Goal: Navigation & Orientation: Find specific page/section

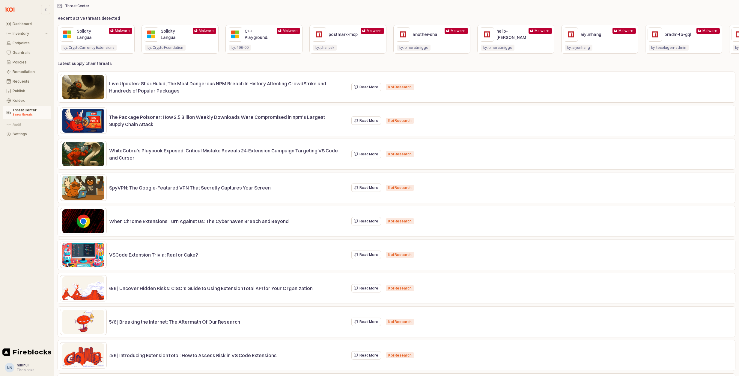
click at [28, 147] on div "Dashboard Inventory Endpoints Guardrails Policies Remediation Requests Publish …" at bounding box center [27, 172] width 54 height 341
click at [22, 114] on div "3 new threats" at bounding box center [30, 114] width 35 height 5
click at [20, 97] on button "Koidex" at bounding box center [27, 101] width 48 height 8
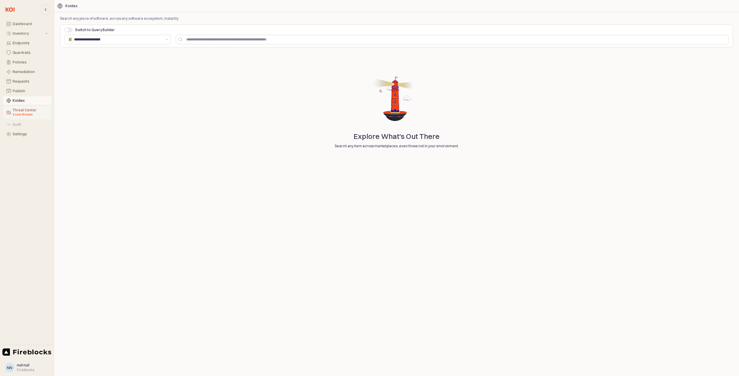
click at [35, 110] on div "Threat Center 3 new threats" at bounding box center [30, 112] width 35 height 9
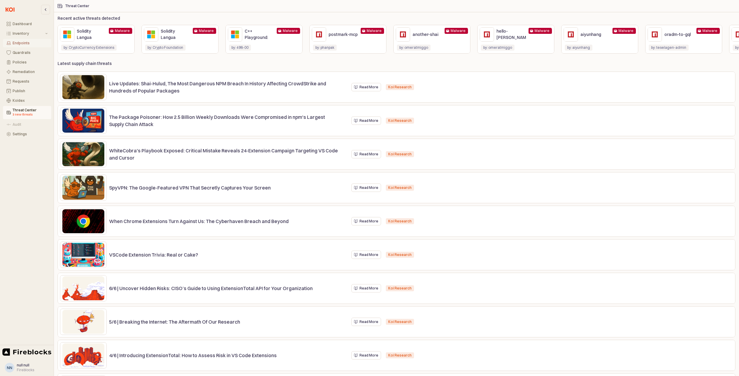
click at [23, 42] on div "Endpoints" at bounding box center [30, 43] width 35 height 4
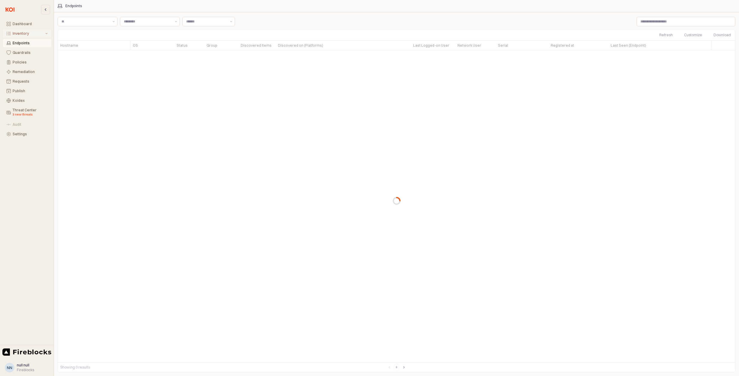
click at [23, 33] on div "Inventory" at bounding box center [28, 33] width 31 height 4
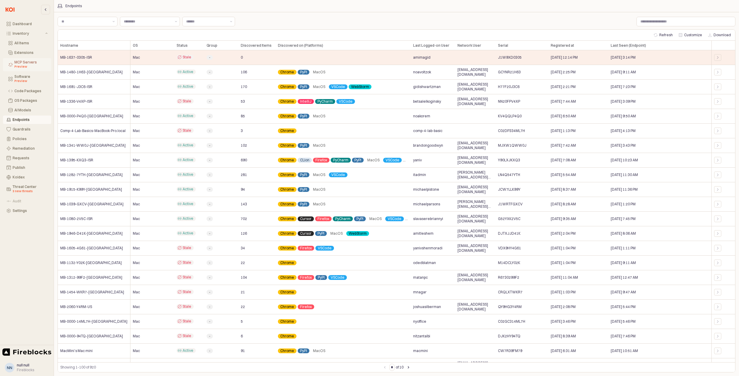
click at [32, 63] on div "MCP Servers Preview" at bounding box center [30, 64] width 33 height 9
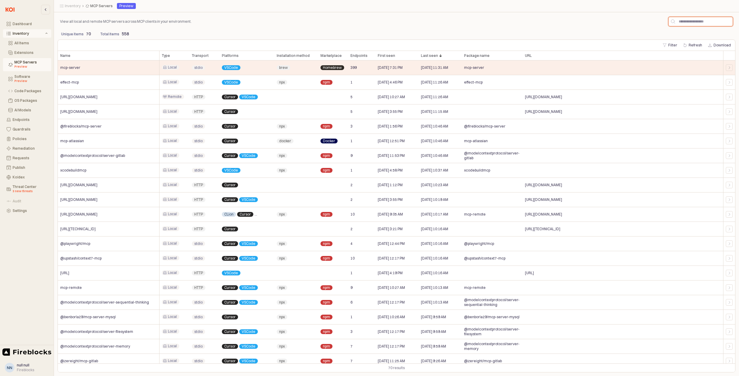
click at [682, 22] on input "App Body" at bounding box center [704, 21] width 58 height 9
type input "***"
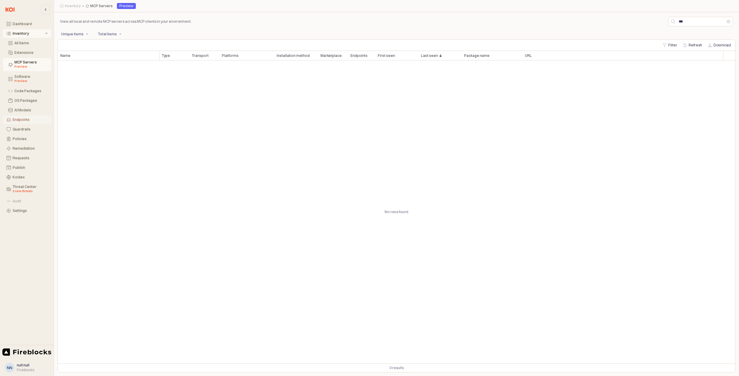
click at [19, 120] on div "Endpoints" at bounding box center [30, 120] width 35 height 4
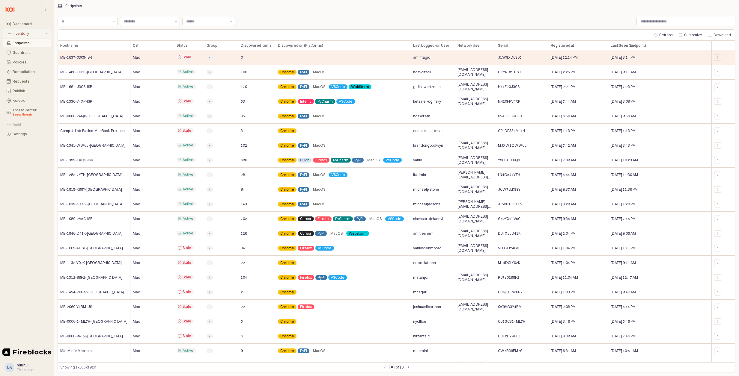
click at [25, 37] on button "Inventory" at bounding box center [27, 33] width 48 height 8
click at [24, 42] on div "All Items" at bounding box center [30, 43] width 33 height 4
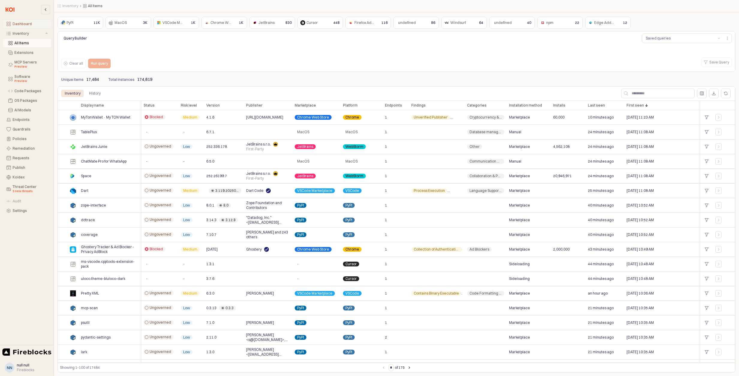
click at [23, 26] on button "Dashboard" at bounding box center [27, 24] width 48 height 8
